Goal: Task Accomplishment & Management: Use online tool/utility

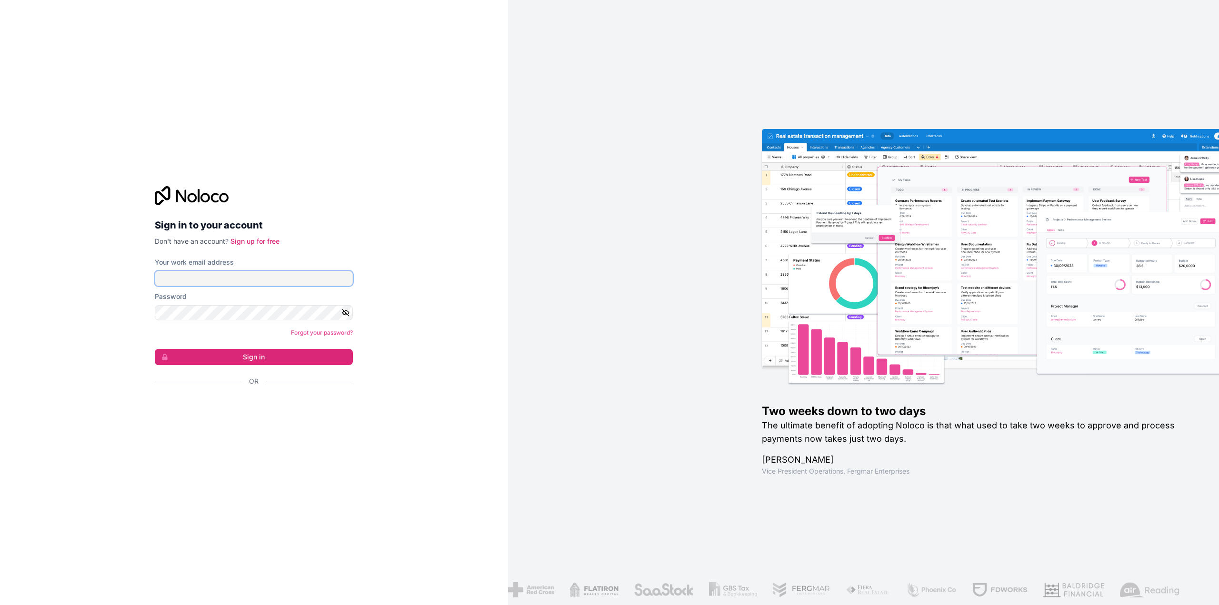
click at [267, 281] on input "Your work email address" at bounding box center [254, 278] width 198 height 15
type input "[EMAIL_ADDRESS][DOMAIN_NAME]"
click at [155, 349] on button "Sign in" at bounding box center [254, 357] width 198 height 16
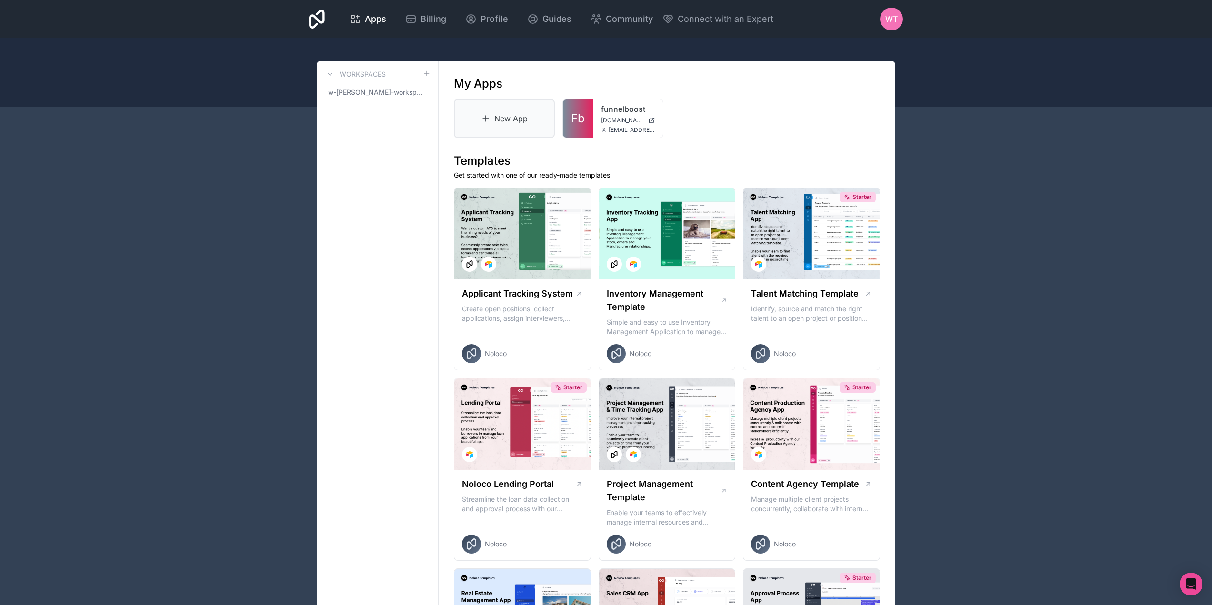
click at [490, 117] on icon at bounding box center [486, 119] width 10 height 10
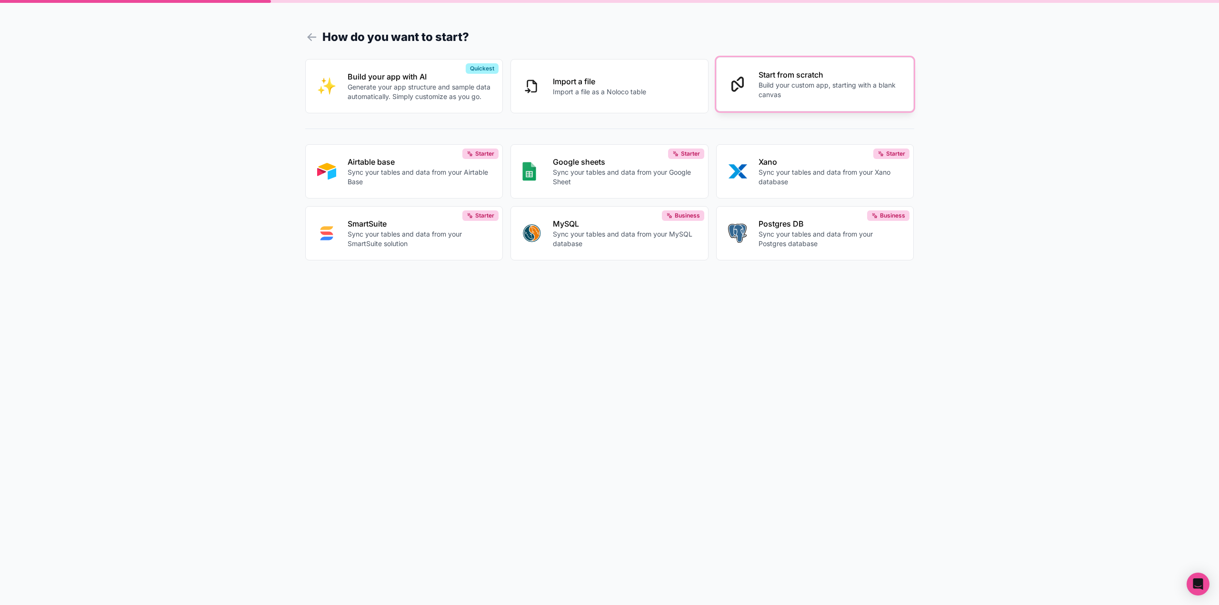
click at [803, 86] on p "Build your custom app, starting with a blank canvas" at bounding box center [830, 89] width 144 height 19
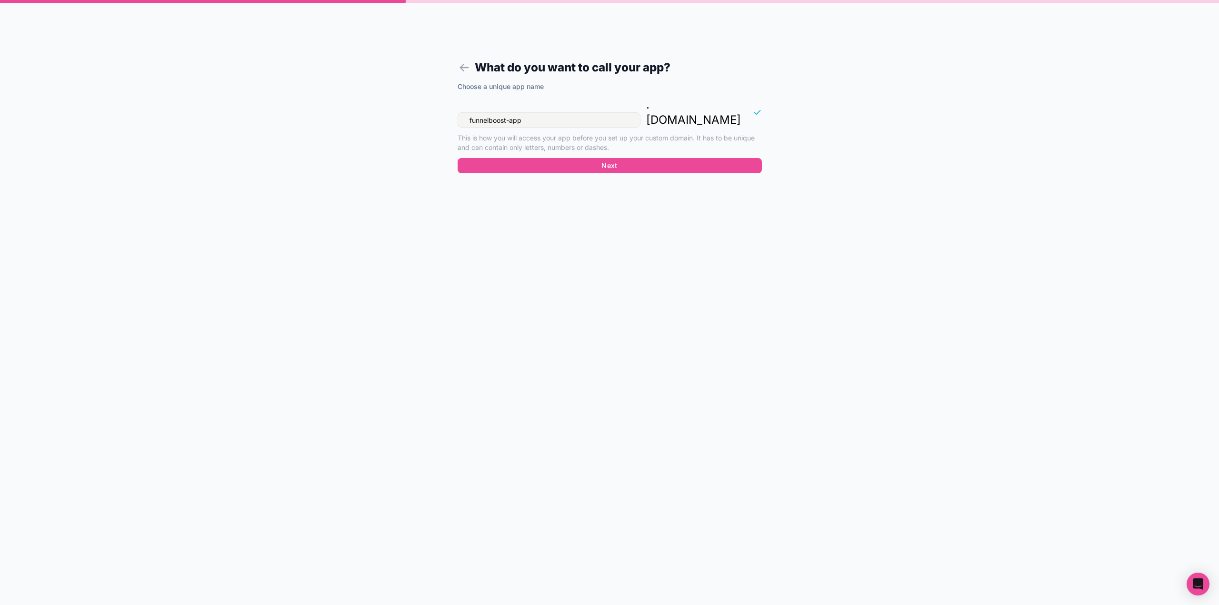
drag, startPoint x: 539, startPoint y: 104, endPoint x: 458, endPoint y: 105, distance: 81.4
click at [458, 112] on input "funnelboost-app" at bounding box center [548, 119] width 183 height 15
type input "activ8tasks"
click at [695, 158] on button "Next" at bounding box center [609, 165] width 304 height 15
